Goal: Information Seeking & Learning: Find specific fact

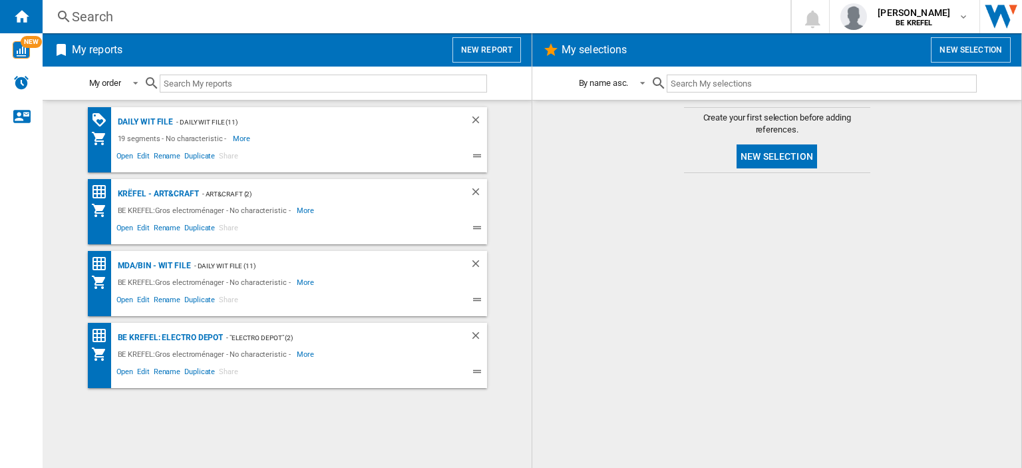
click at [126, 10] on div "Search" at bounding box center [414, 16] width 684 height 19
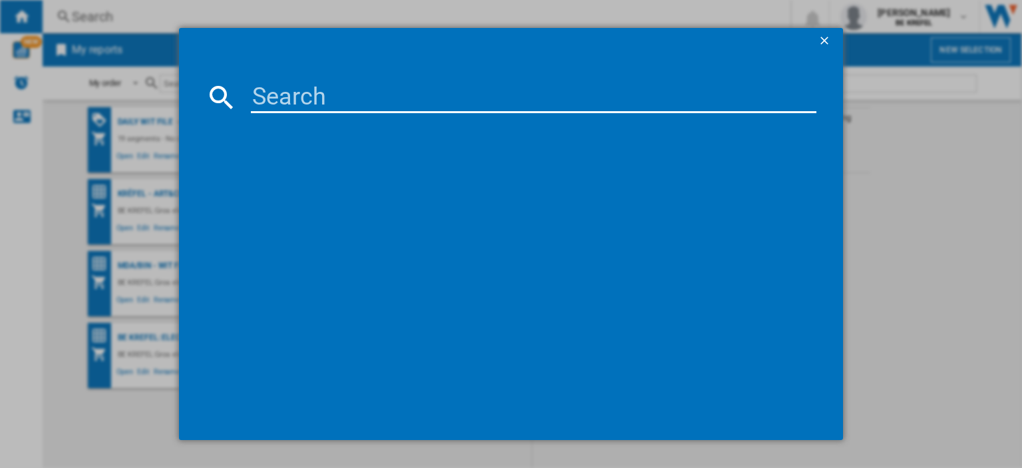
paste input "3519280023984"
type input "3"
type input "2"
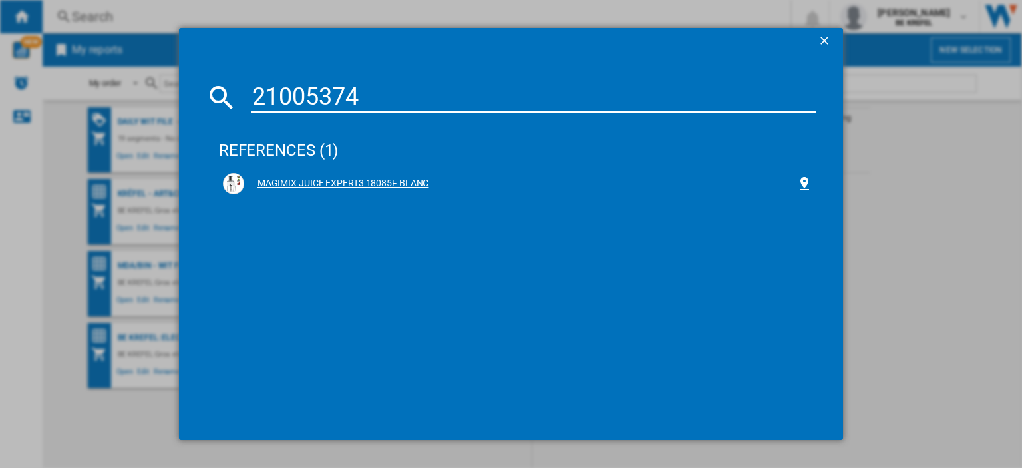
type input "21005374"
click at [349, 181] on div "MAGIMIX JUICE EXPERT3 18085F BLANC" at bounding box center [520, 183] width 552 height 13
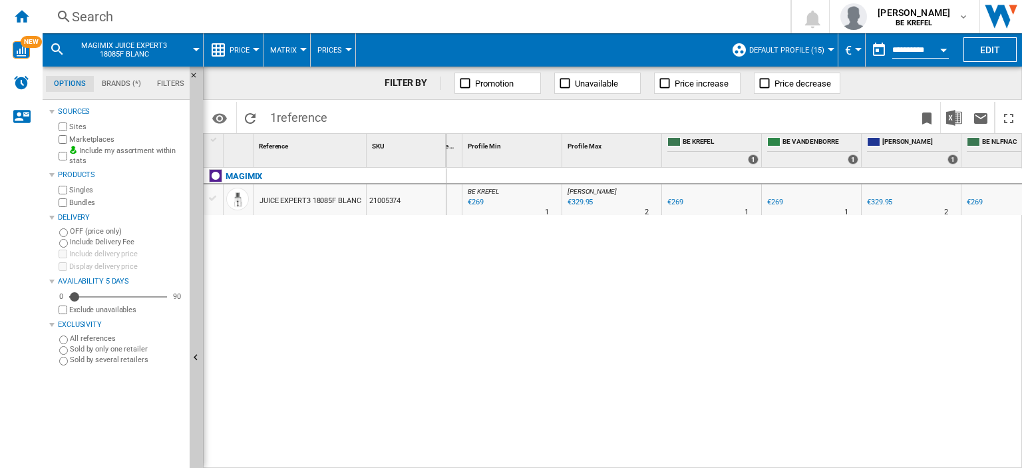
scroll to position [0, 88]
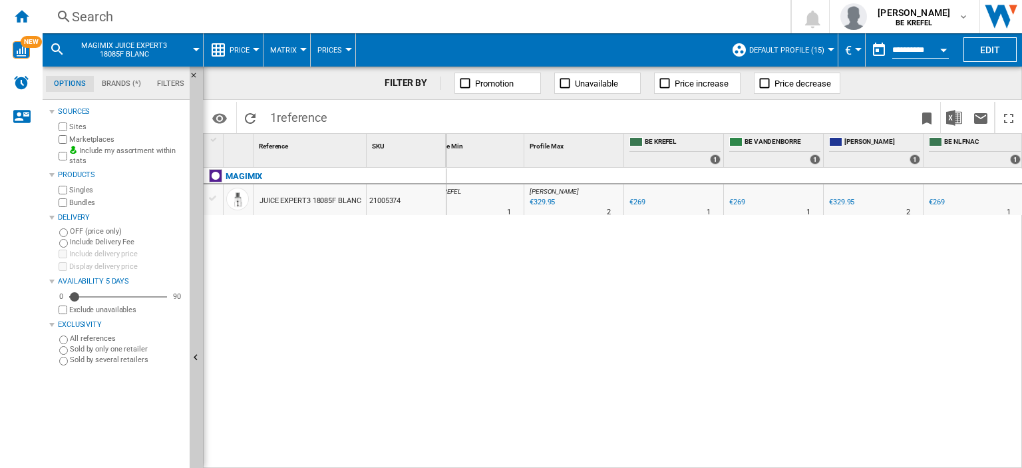
click at [734, 200] on div "€269" at bounding box center [737, 202] width 16 height 9
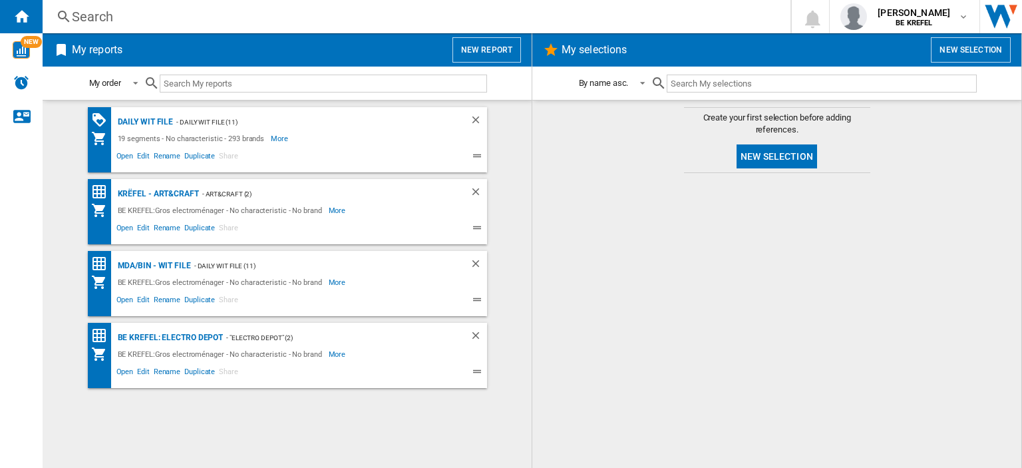
click at [100, 15] on div "Search" at bounding box center [414, 16] width 684 height 19
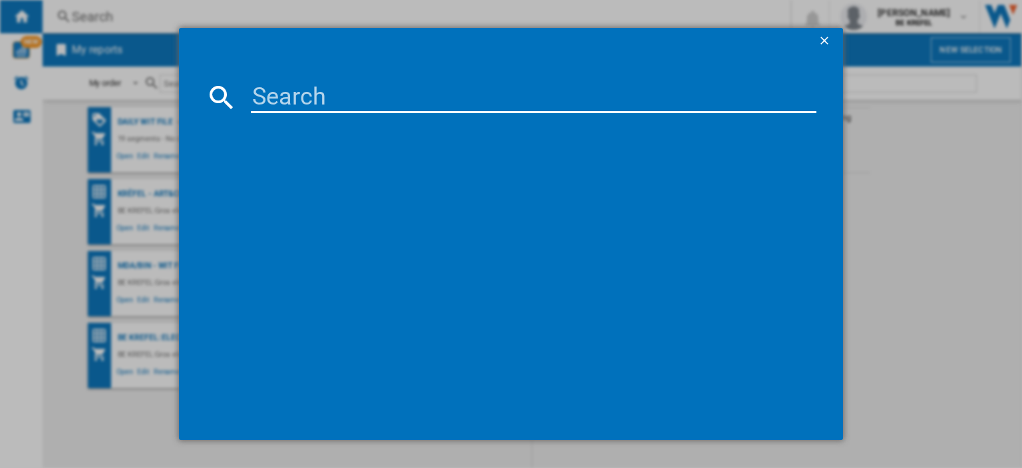
click at [281, 89] on input at bounding box center [533, 97] width 565 height 32
type input "21005374"
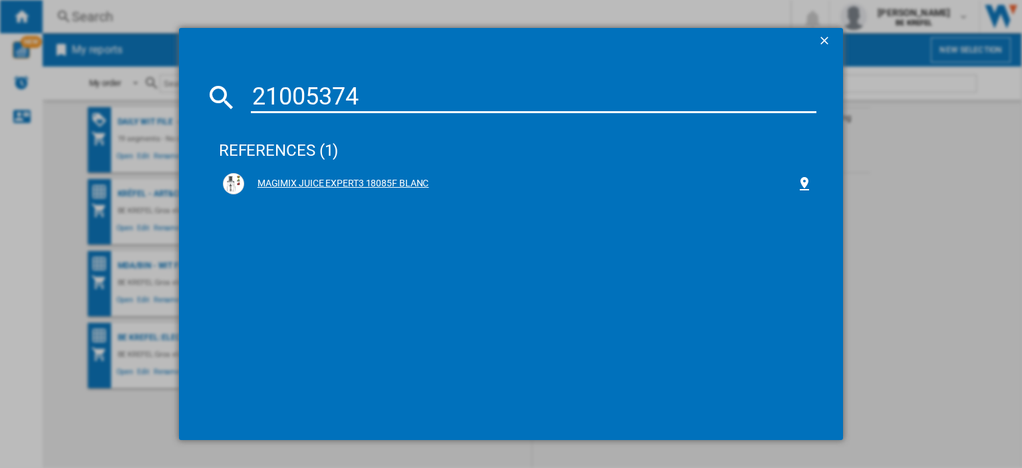
click at [319, 184] on div "MAGIMIX JUICE EXPERT3 18085F BLANC" at bounding box center [520, 183] width 552 height 13
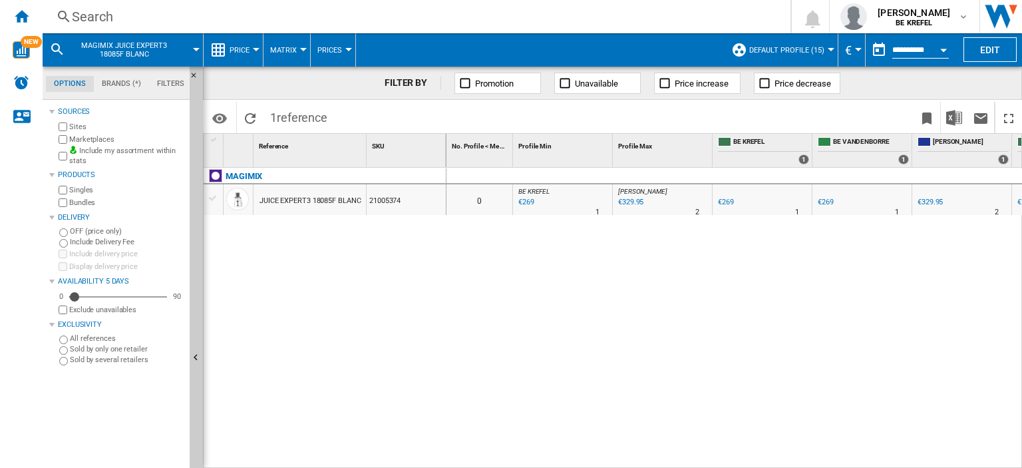
click at [832, 205] on div "€269" at bounding box center [826, 202] width 16 height 9
